Goal: Task Accomplishment & Management: Use online tool/utility

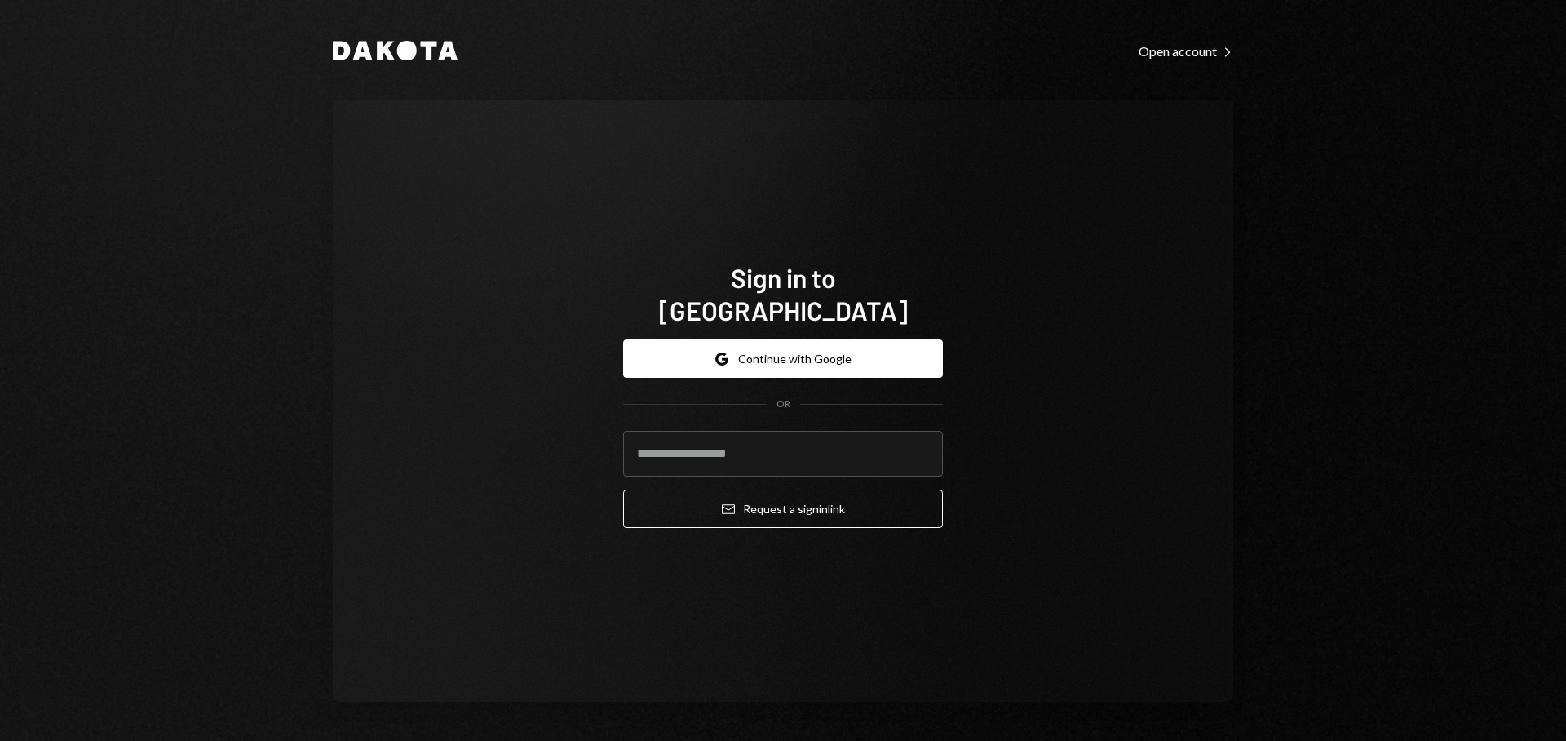
type input "**********"
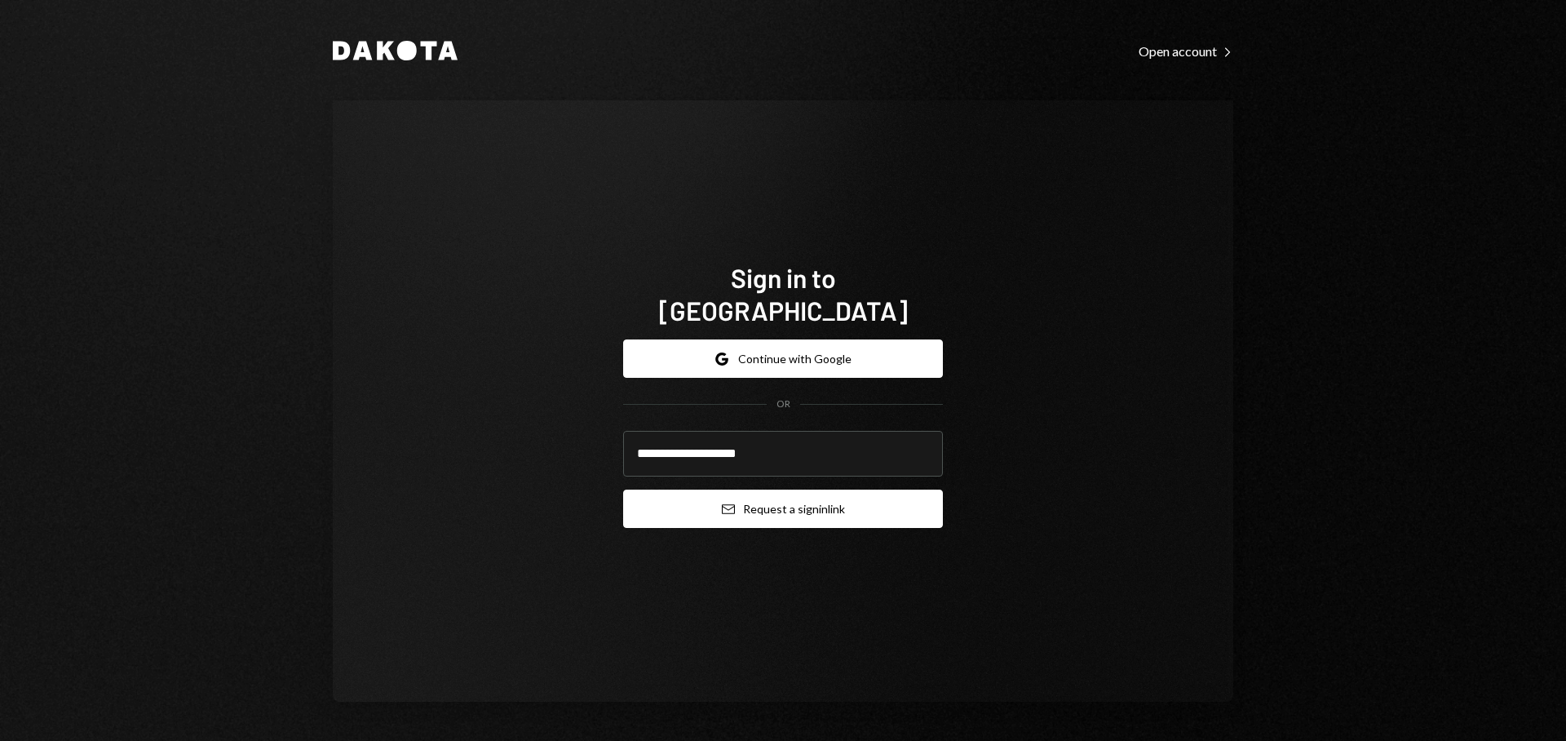
click at [795, 495] on button "Email Request a sign in link" at bounding box center [783, 509] width 320 height 38
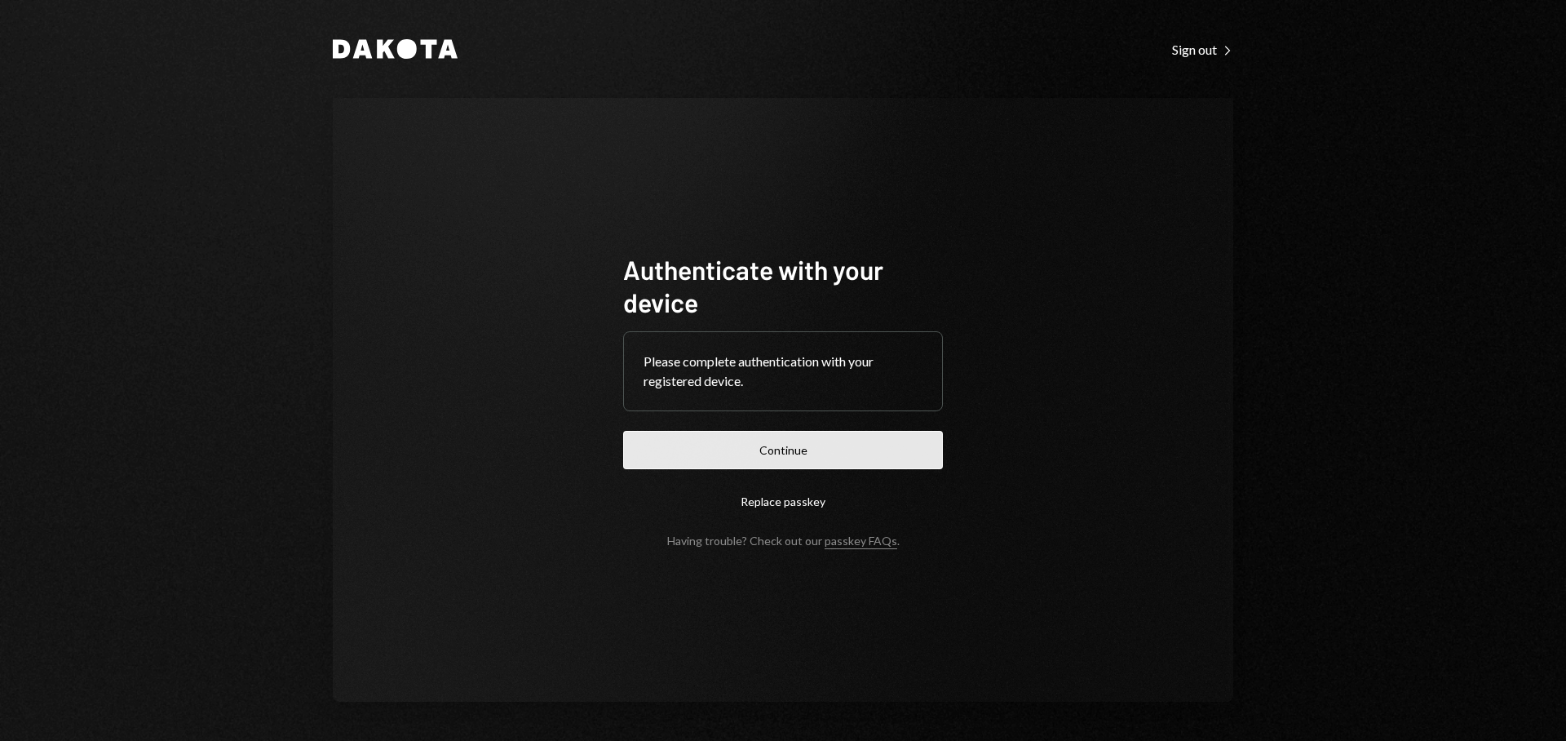
click at [785, 459] on button "Continue" at bounding box center [783, 450] width 320 height 38
click at [785, 459] on form "Authenticate with your device Please complete authentication with your register…" at bounding box center [783, 400] width 320 height 295
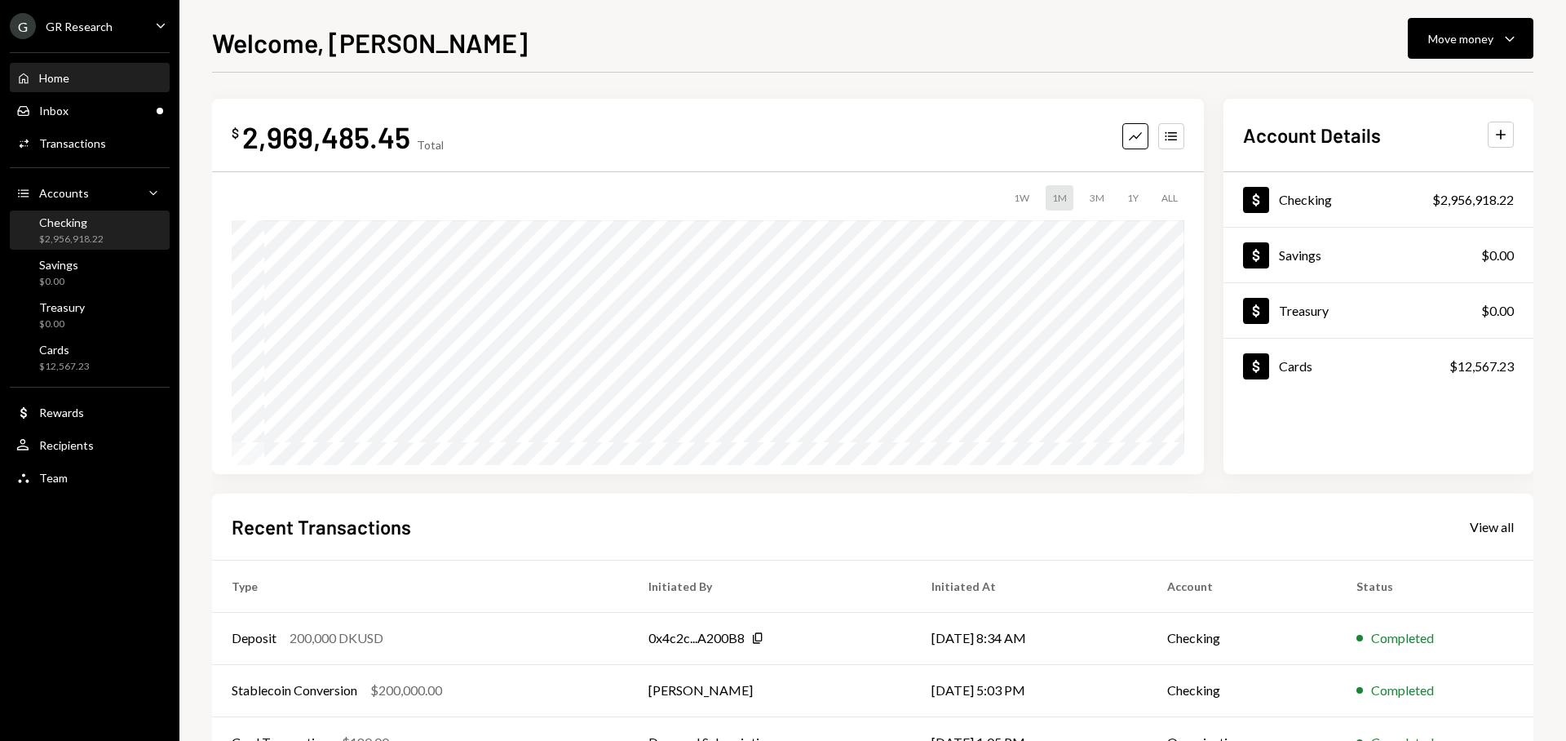
click at [87, 228] on div "Checking $2,956,918.22" at bounding box center [71, 230] width 64 height 31
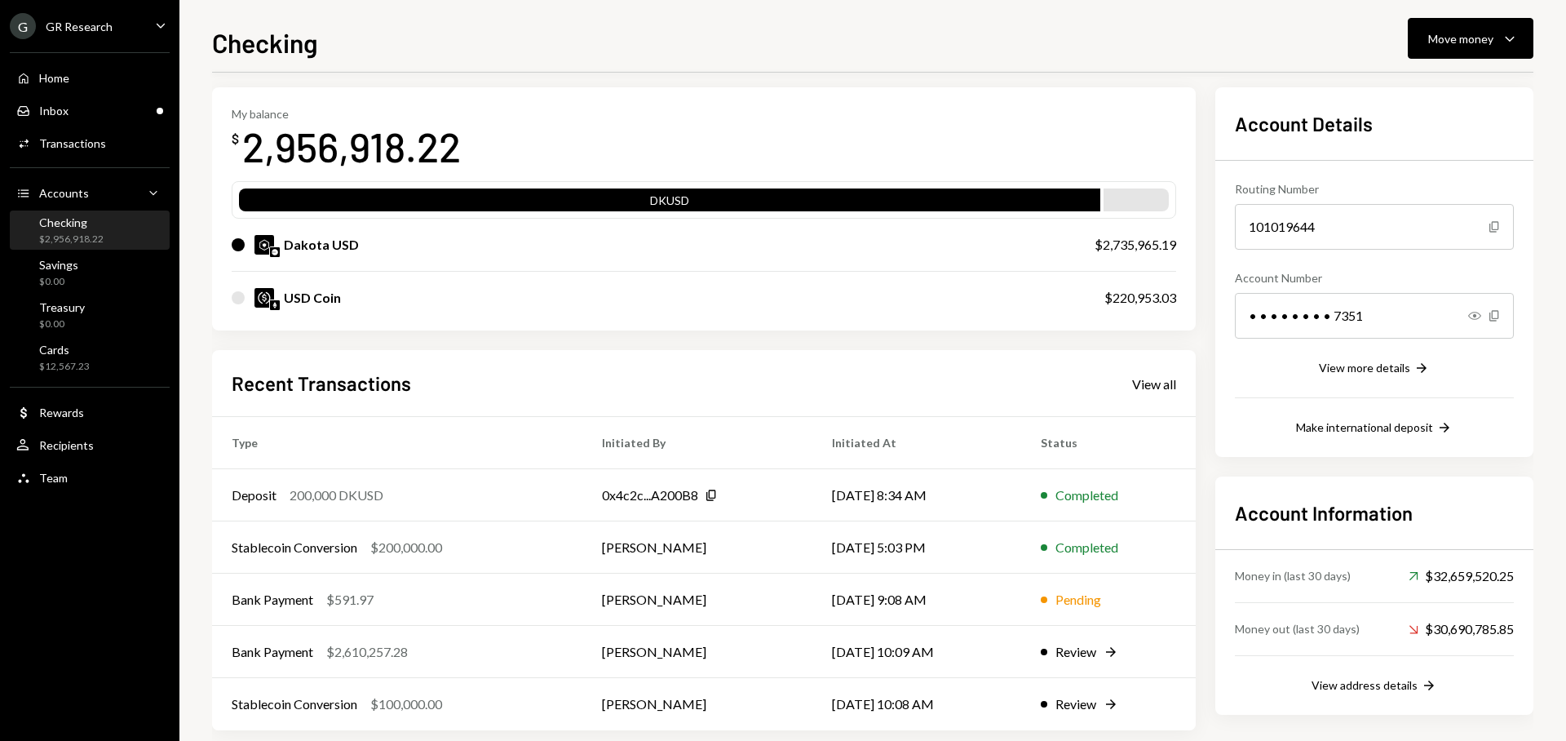
scroll to position [84, 0]
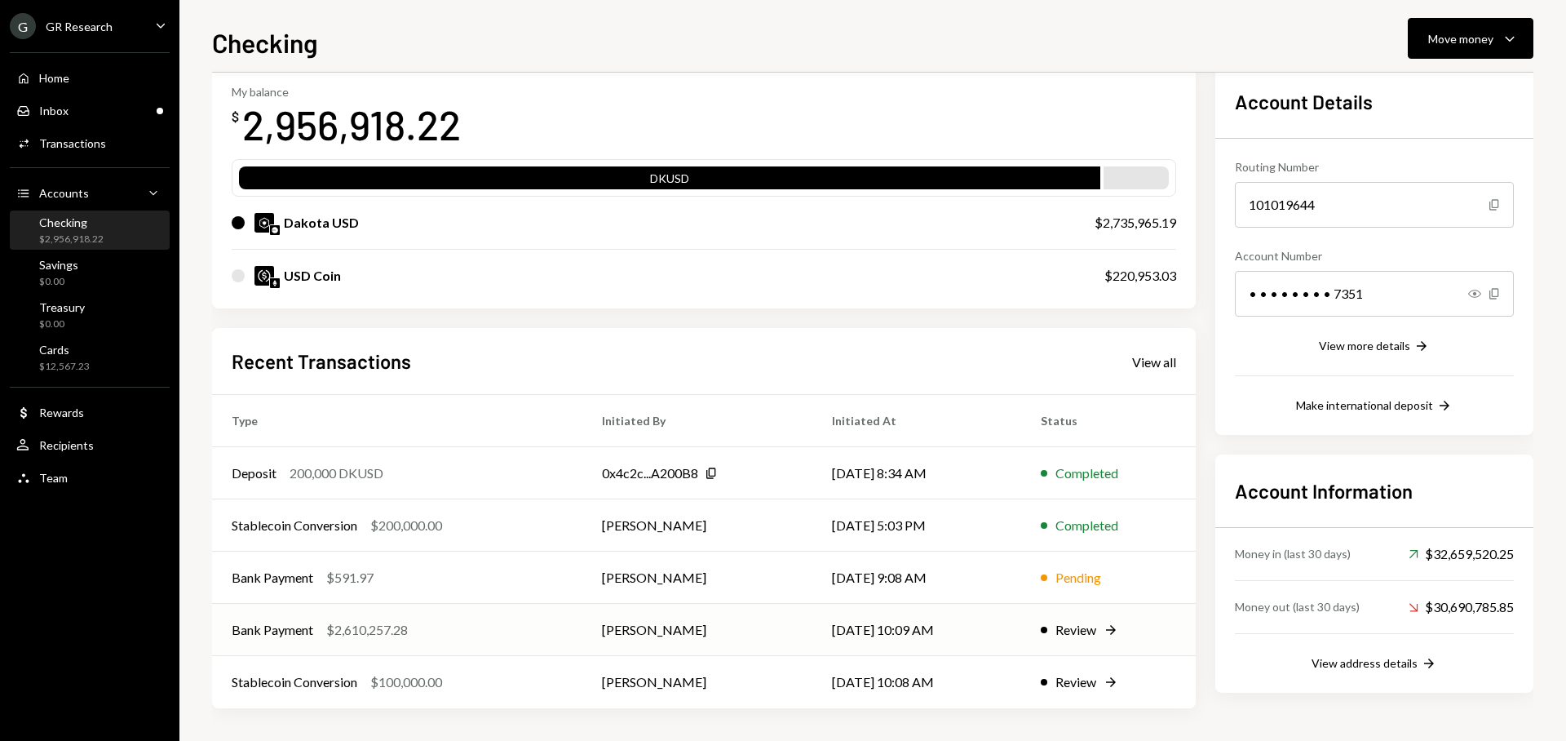
click at [375, 632] on div "$2,610,257.28" at bounding box center [367, 630] width 82 height 20
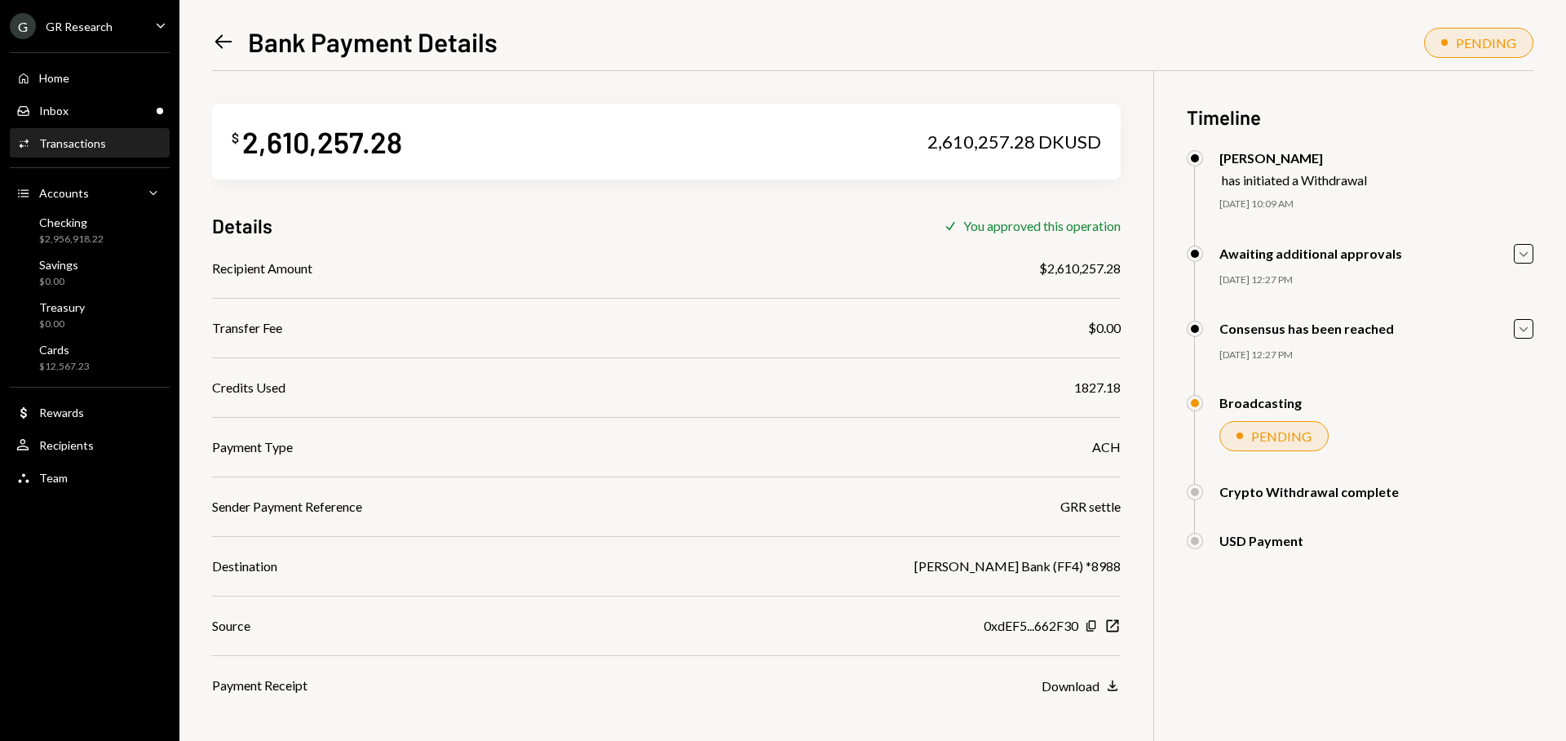
click at [1061, 270] on div "$2,610,257.28" at bounding box center [1080, 269] width 82 height 20
copy div "2,610,257.28"
click at [75, 85] on div "Home Home" at bounding box center [89, 78] width 147 height 28
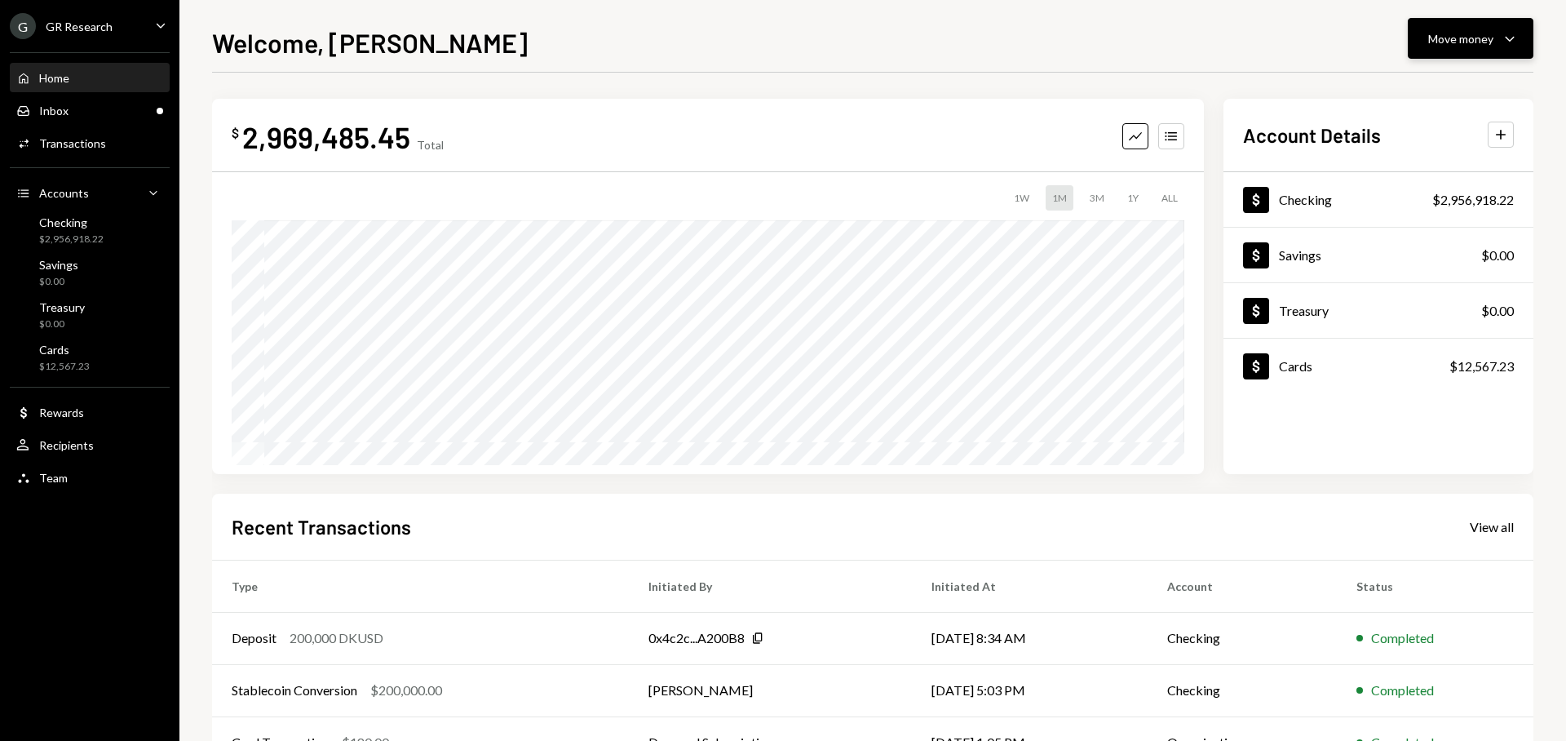
click at [1451, 40] on div "Move money" at bounding box center [1461, 38] width 65 height 17
click at [1435, 81] on div "Send" at bounding box center [1457, 87] width 119 height 17
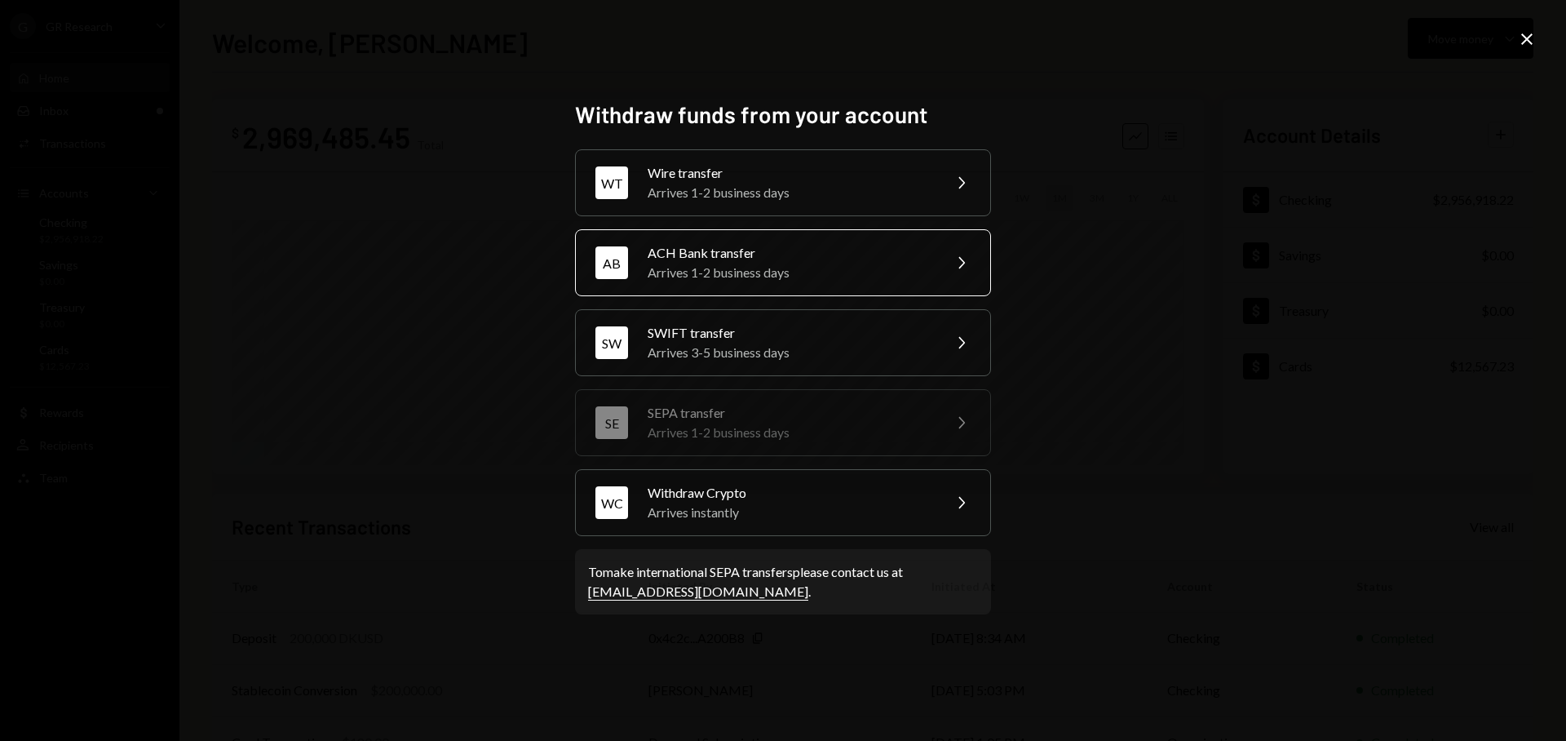
click at [760, 263] on div "Arrives 1-2 business days" at bounding box center [790, 273] width 284 height 20
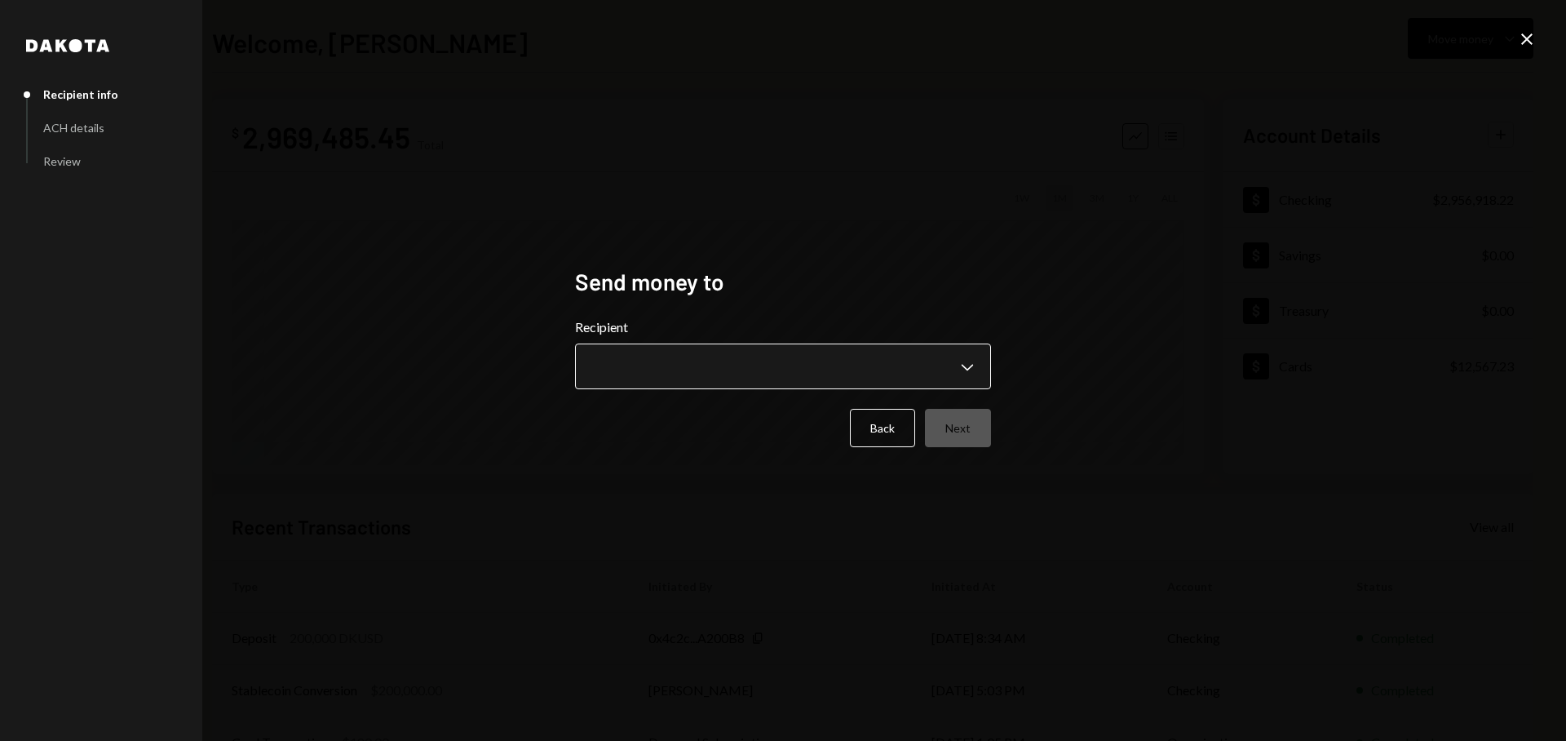
click at [682, 365] on body "G GR Research Caret Down Home Home Inbox Inbox Activities Transactions Accounts…" at bounding box center [783, 370] width 1566 height 741
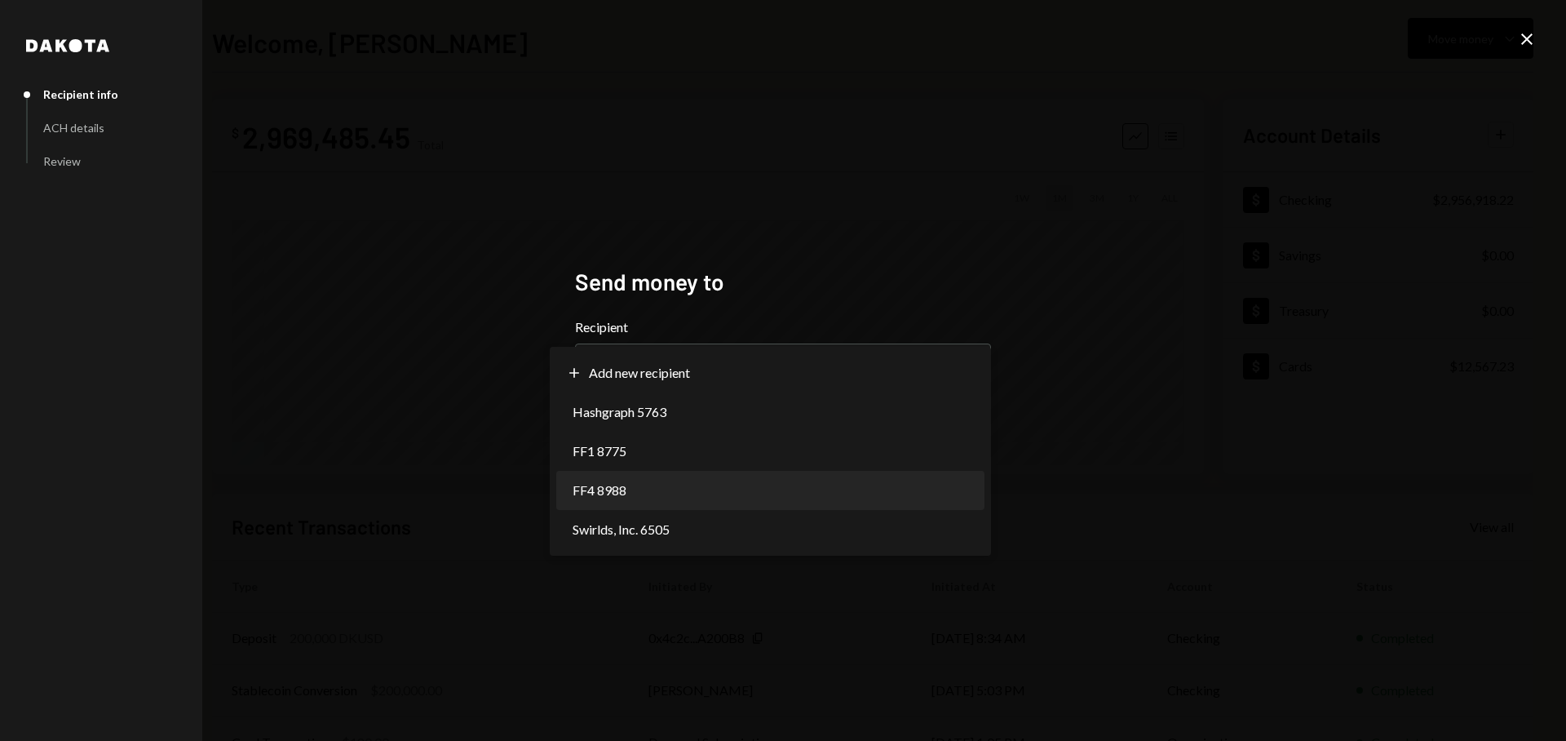
select select "**********"
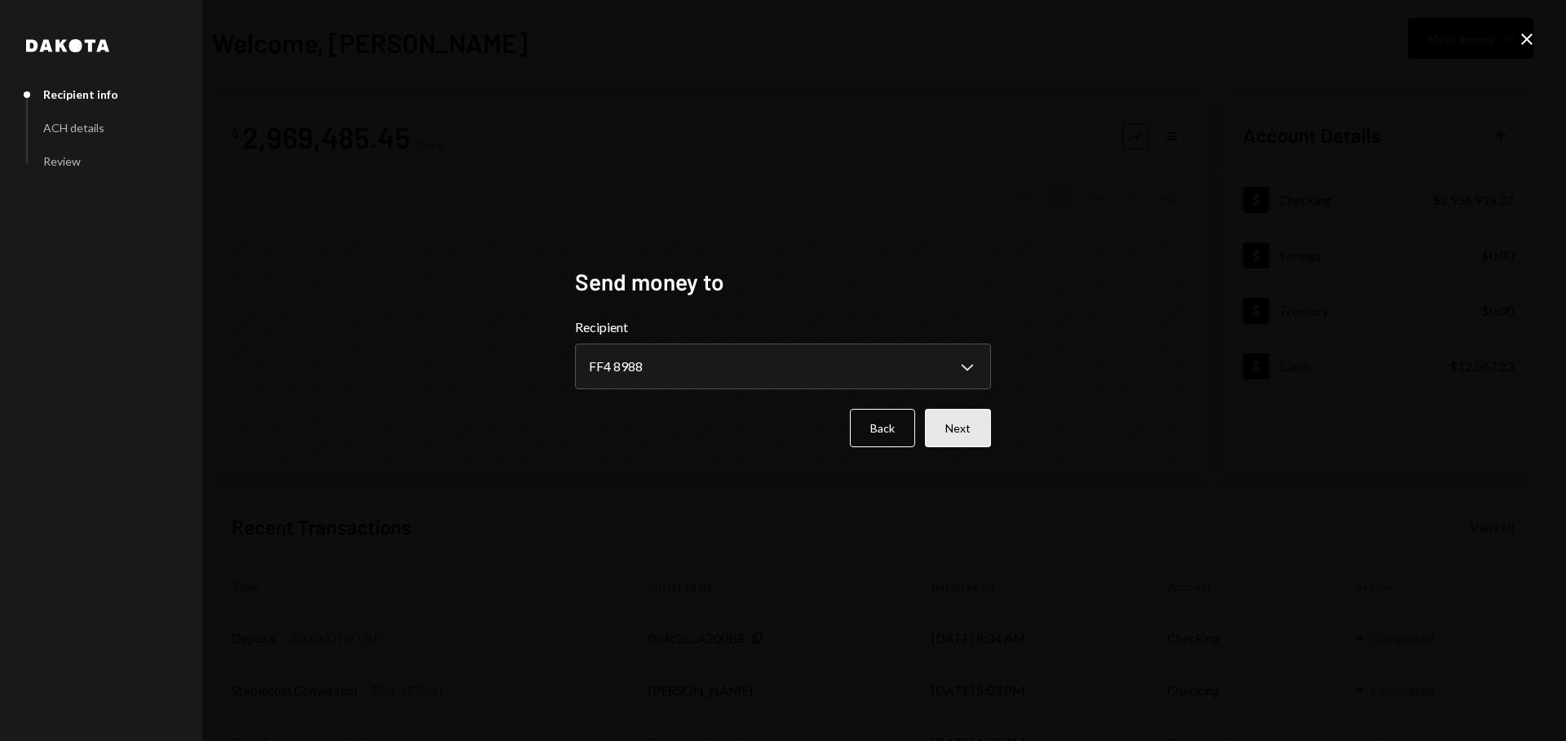
click at [937, 444] on button "Next" at bounding box center [958, 428] width 66 height 38
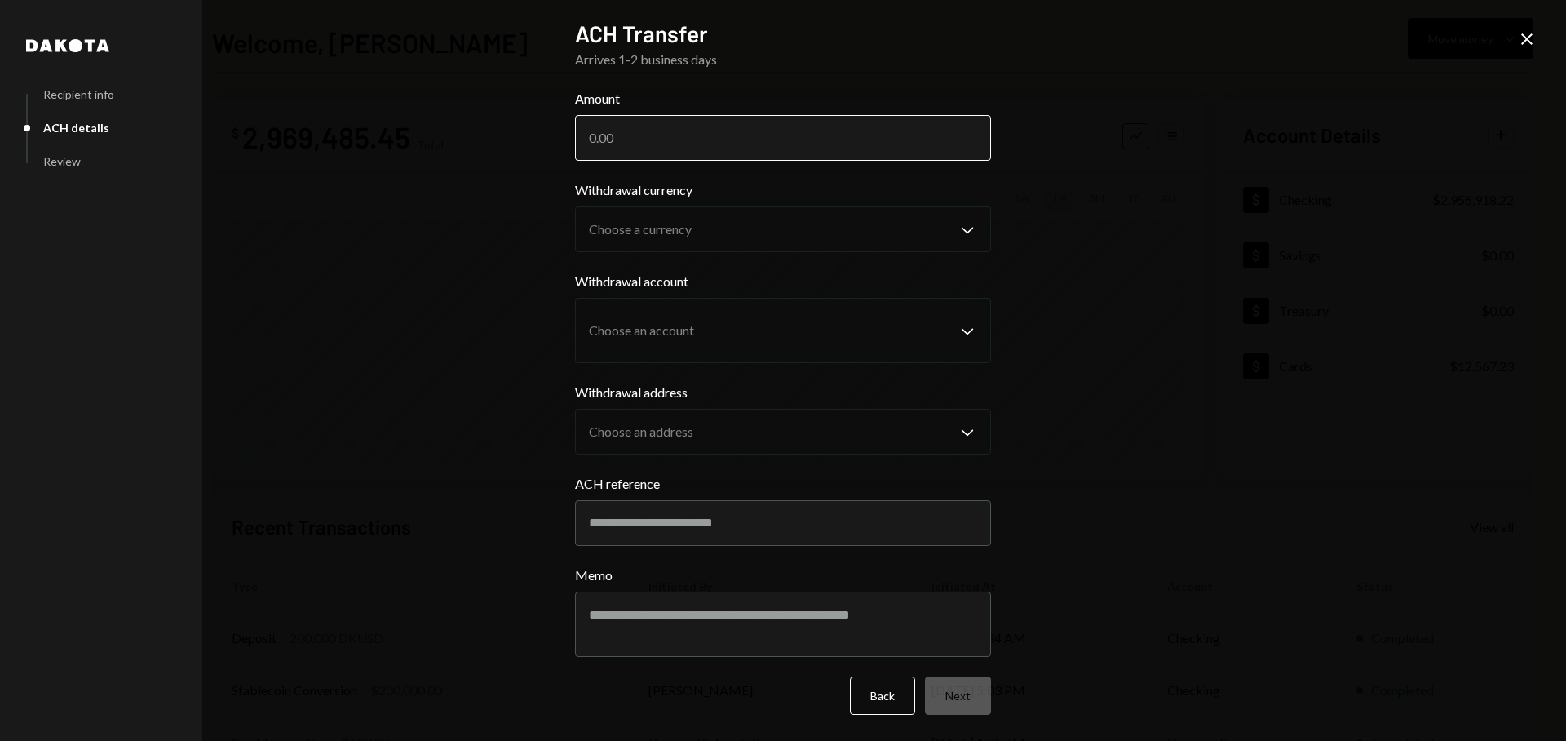
click at [719, 135] on input "Amount" at bounding box center [783, 138] width 416 height 46
paste input "2610257.28"
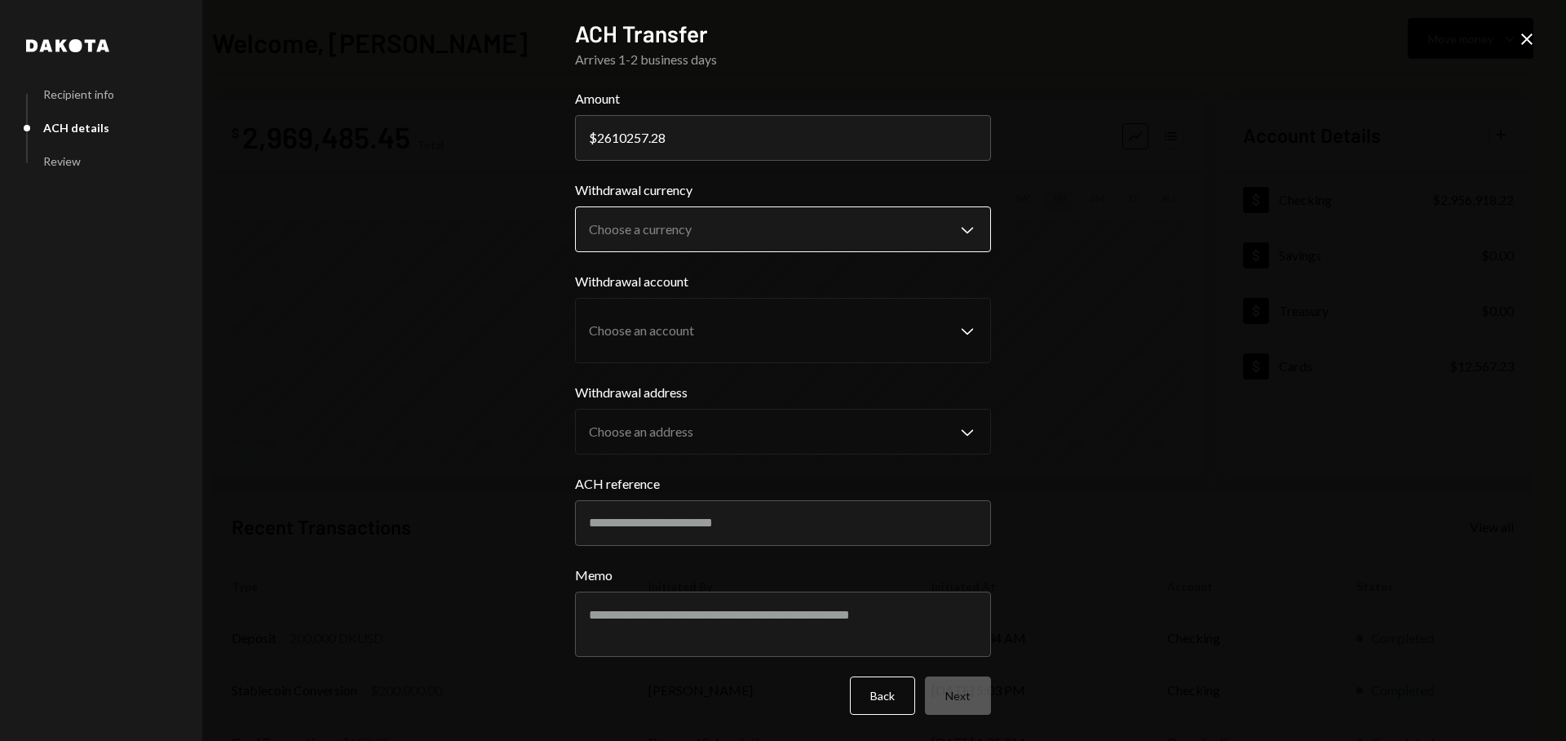
type input "2610257.28"
click at [711, 233] on body "G GR Research Caret Down Home Home Inbox Inbox Activities Transactions Accounts…" at bounding box center [783, 370] width 1566 height 741
select select "*****"
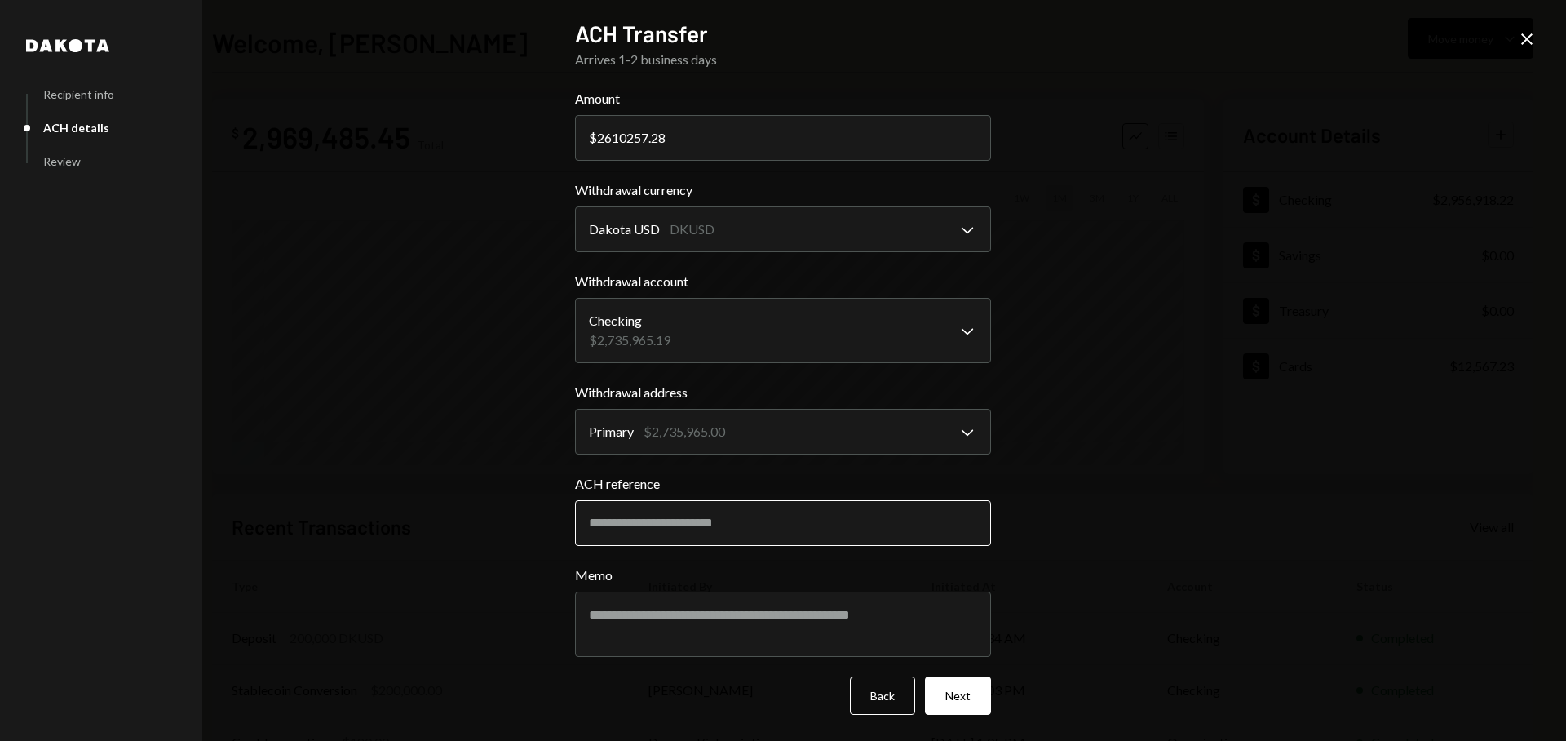
click at [677, 525] on input "ACH reference" at bounding box center [783, 523] width 416 height 46
type input "**********"
type textarea "**********"
click at [948, 691] on button "Next" at bounding box center [958, 695] width 66 height 38
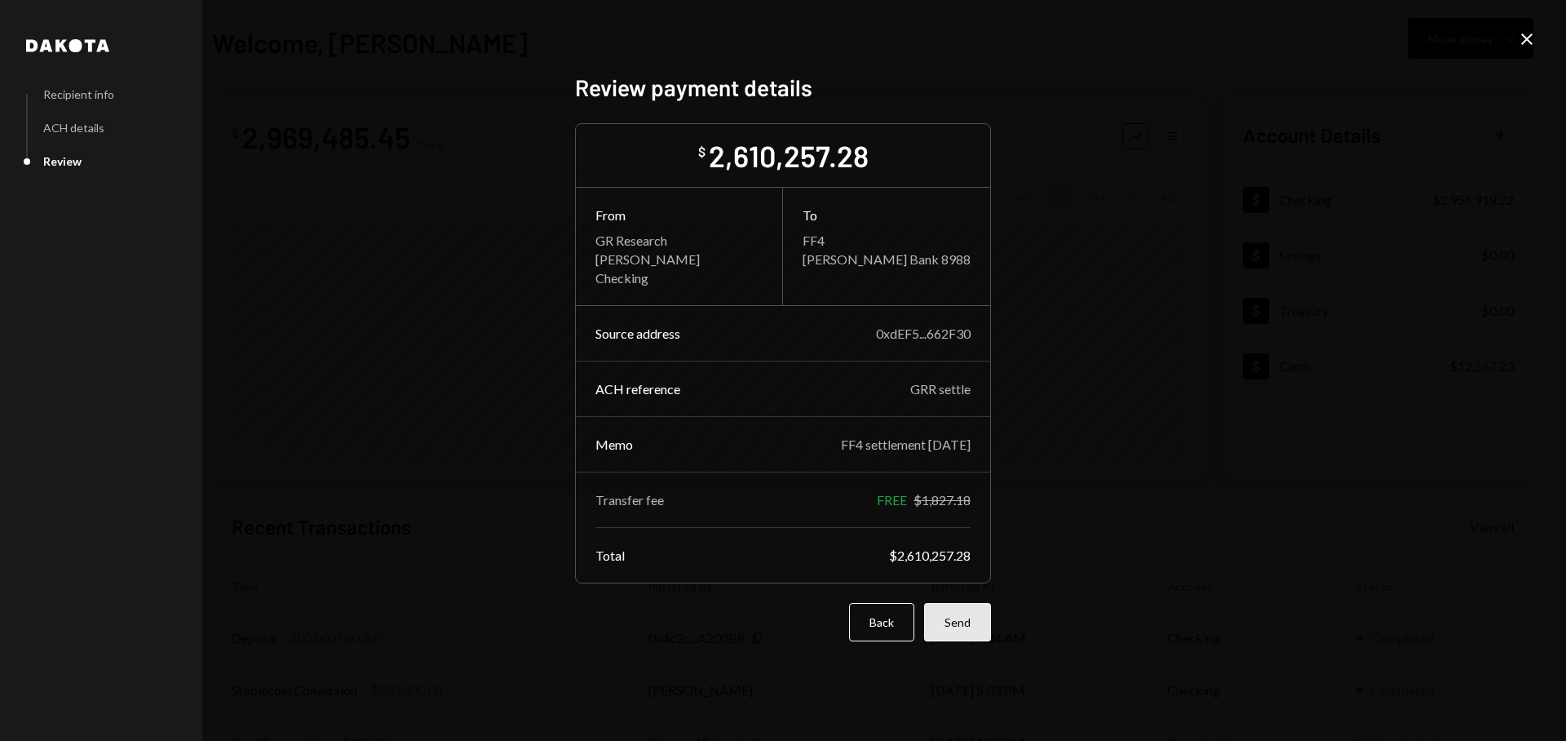
click at [946, 628] on button "Send" at bounding box center [957, 622] width 67 height 38
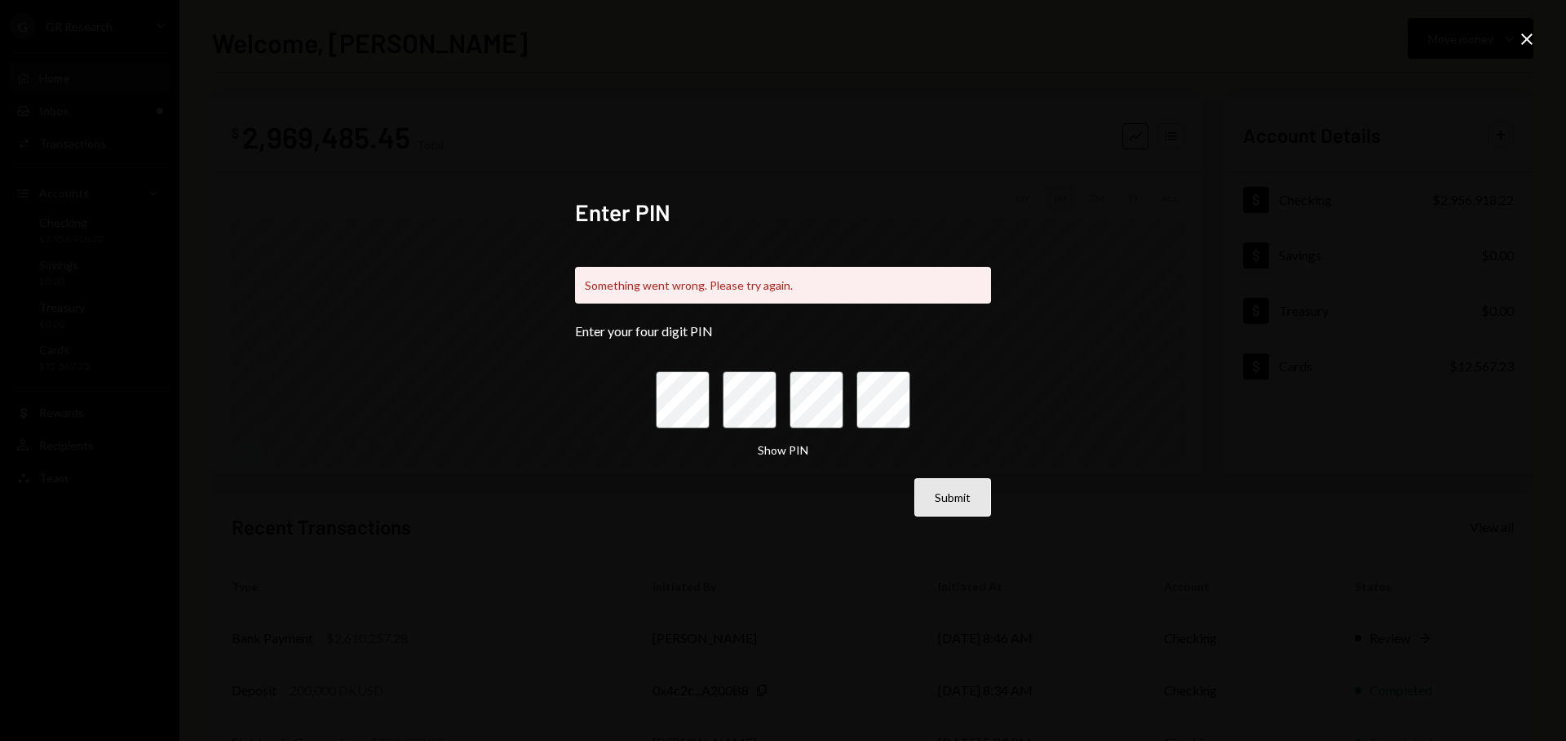
click at [947, 509] on button "Submit" at bounding box center [953, 497] width 77 height 38
